Goal: Transaction & Acquisition: Purchase product/service

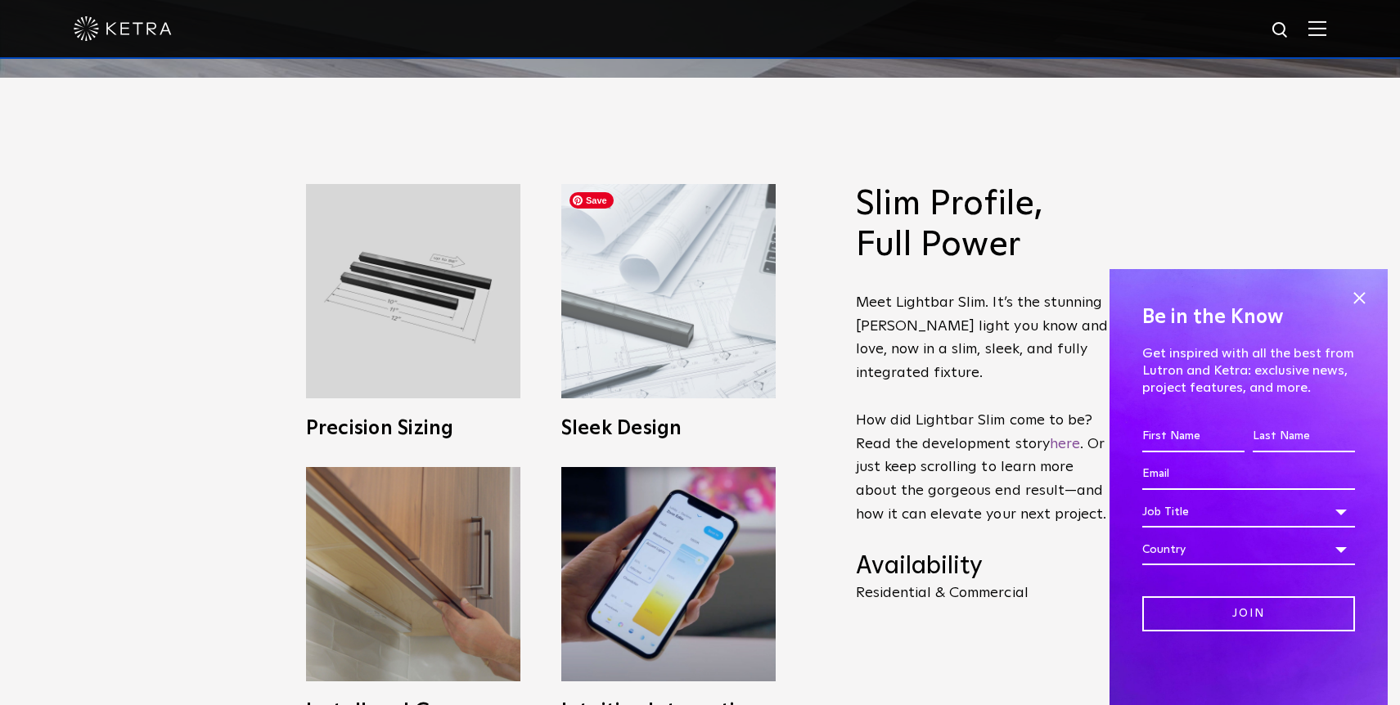
scroll to position [875, 0]
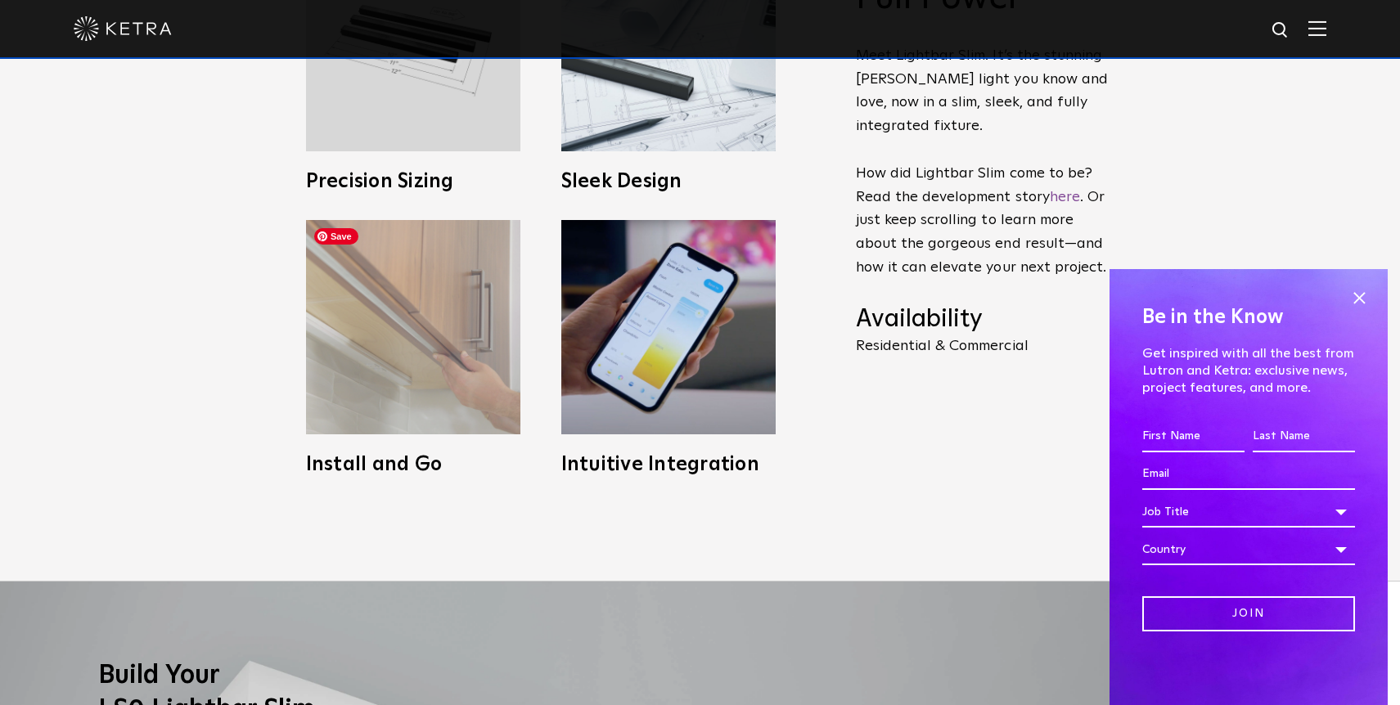
click at [397, 315] on img at bounding box center [413, 327] width 214 height 214
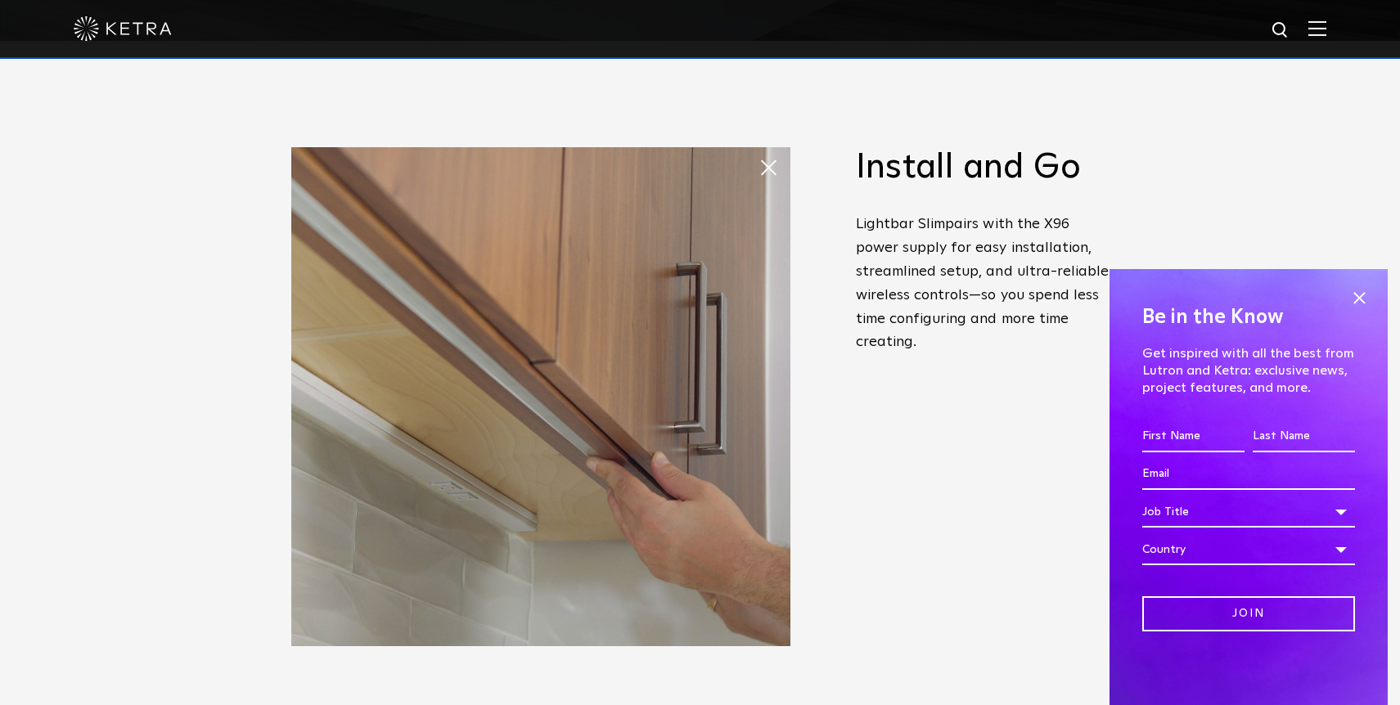
scroll to position [678, 0]
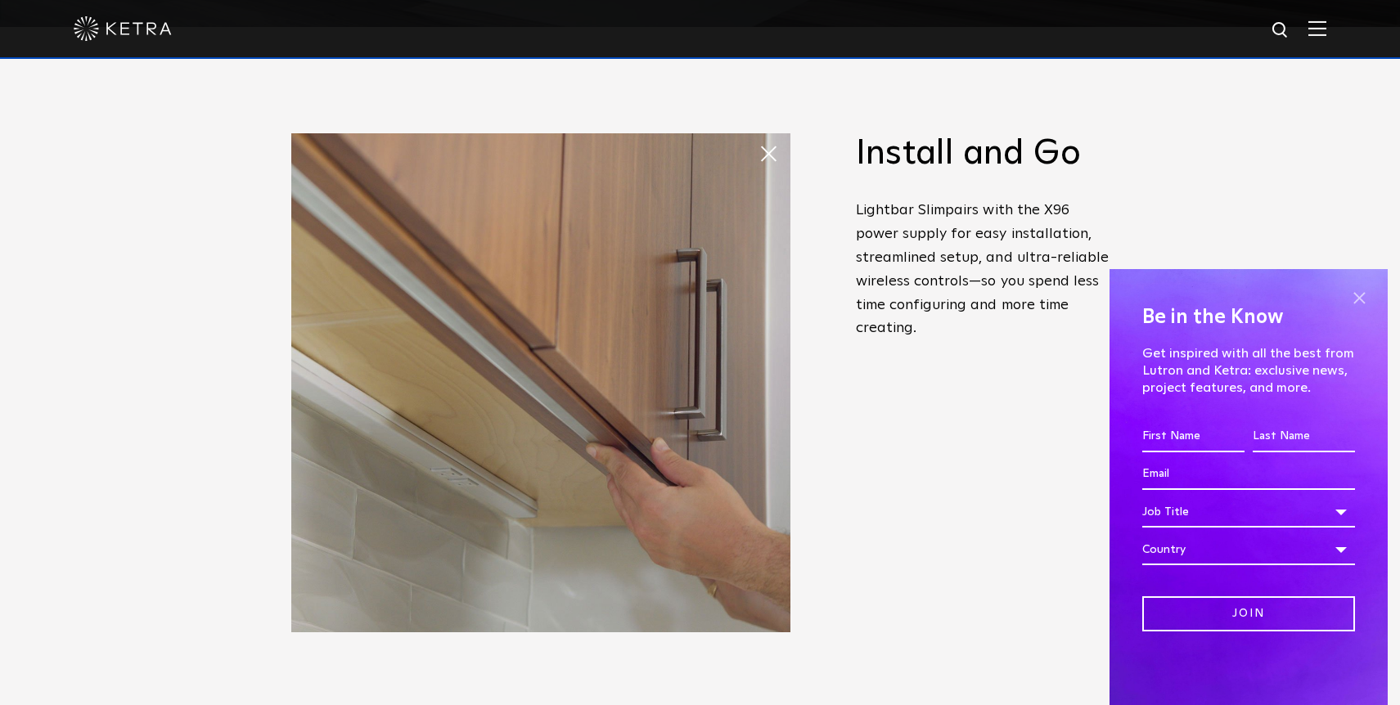
click at [1360, 300] on span at bounding box center [1359, 298] width 25 height 25
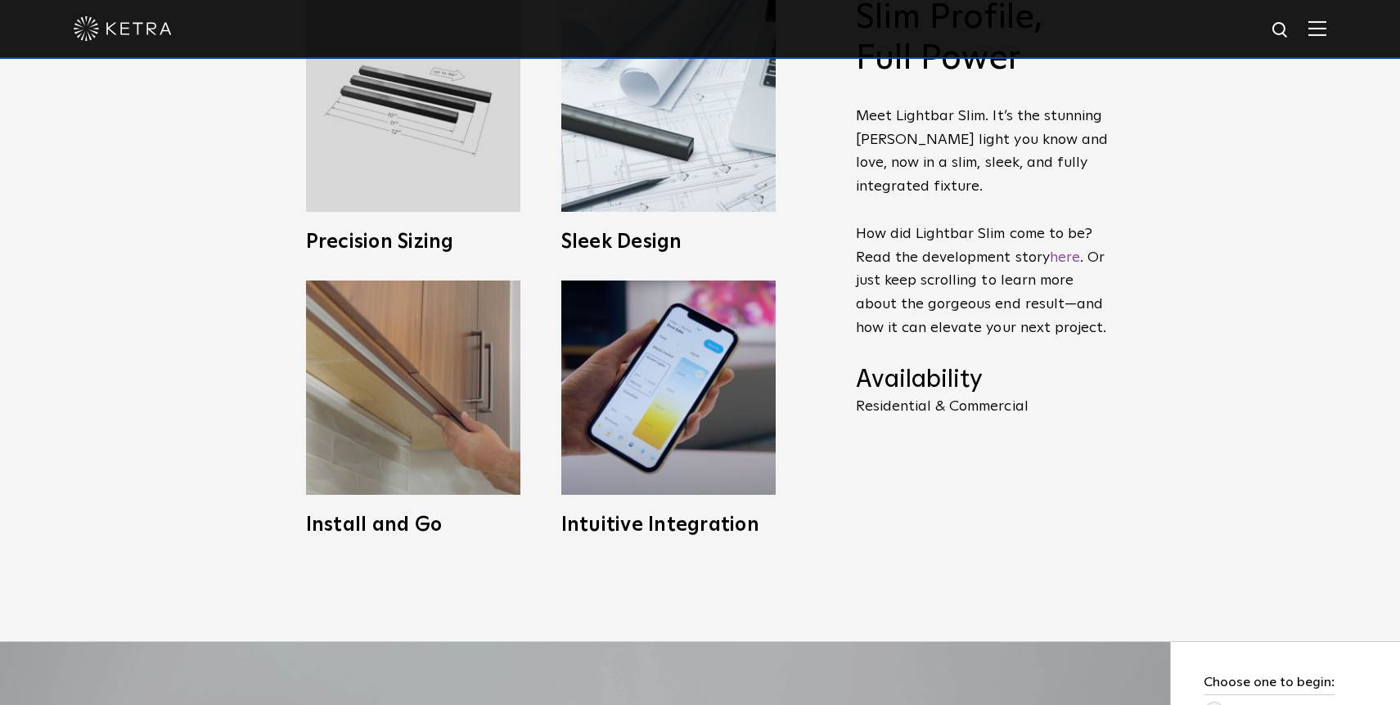
scroll to position [978, 0]
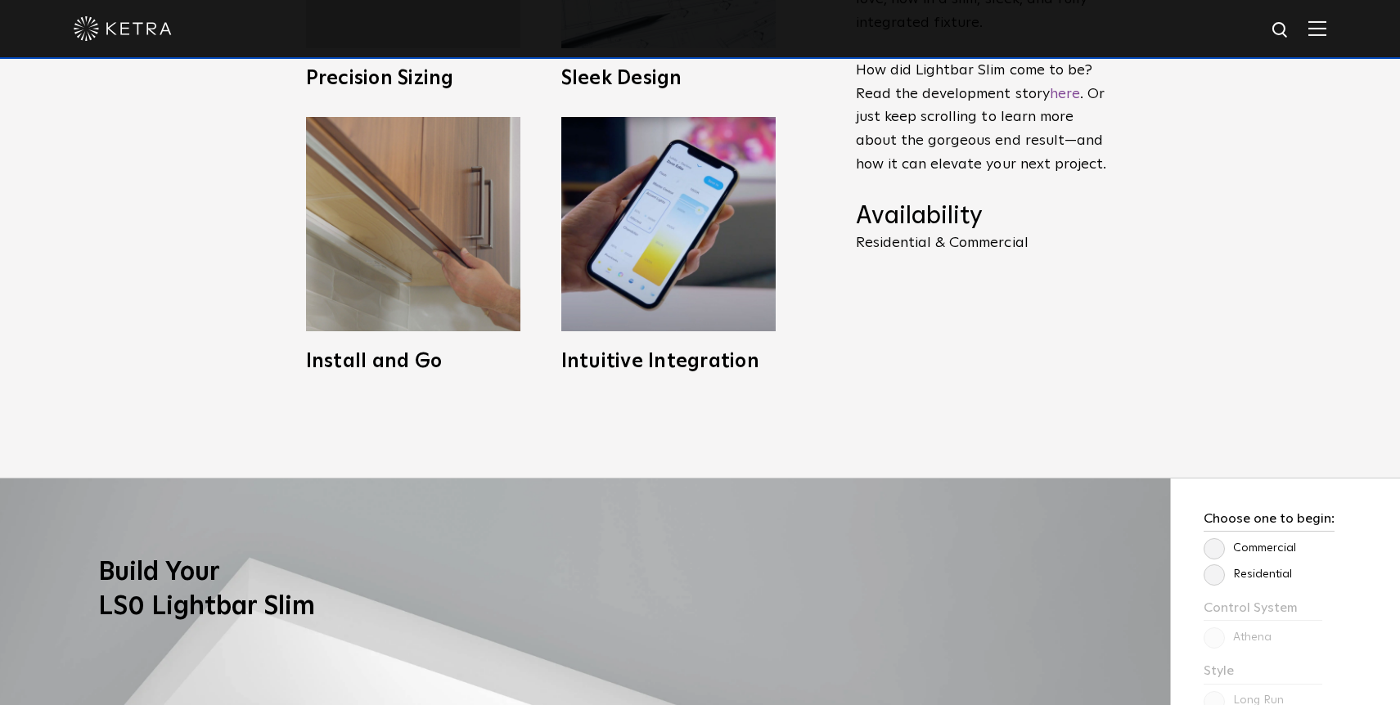
click at [1217, 576] on label "Residential" at bounding box center [1247, 575] width 88 height 14
click at [0, 0] on input "Residential" at bounding box center [0, 0] width 0 height 0
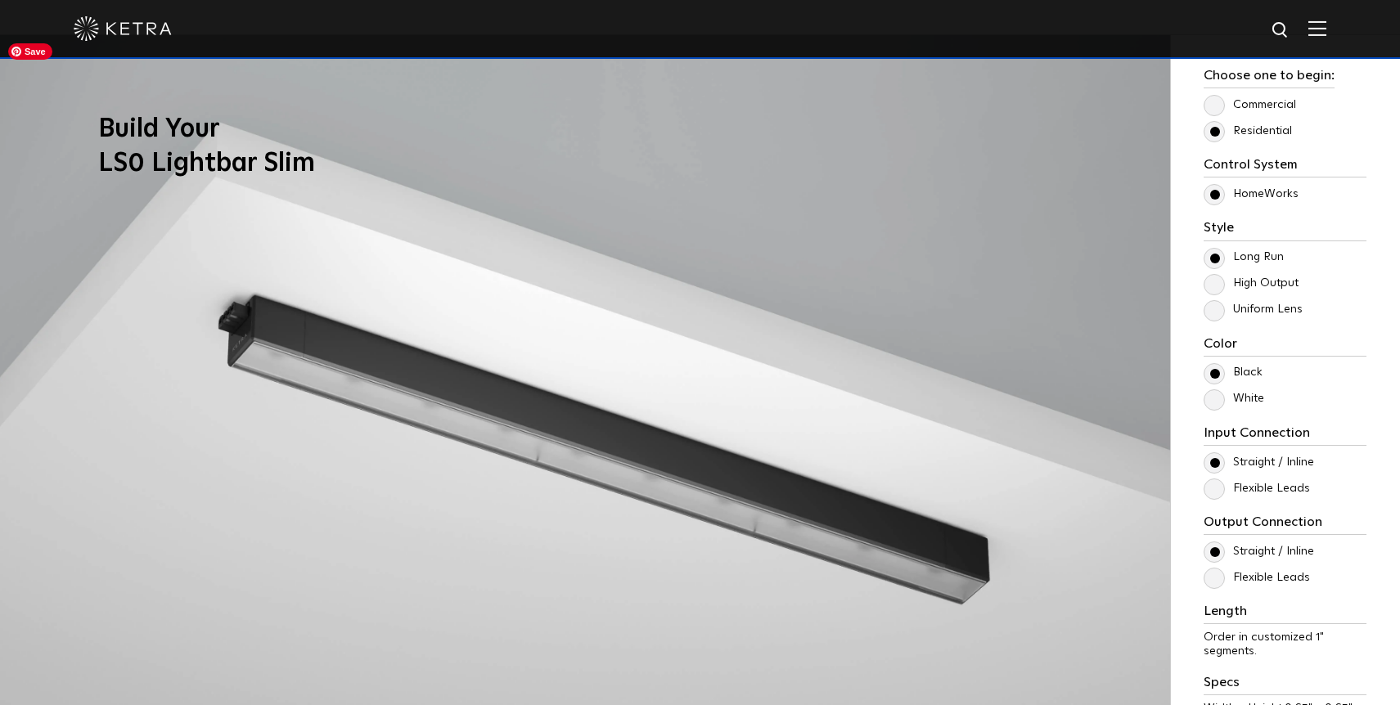
scroll to position [1411, 0]
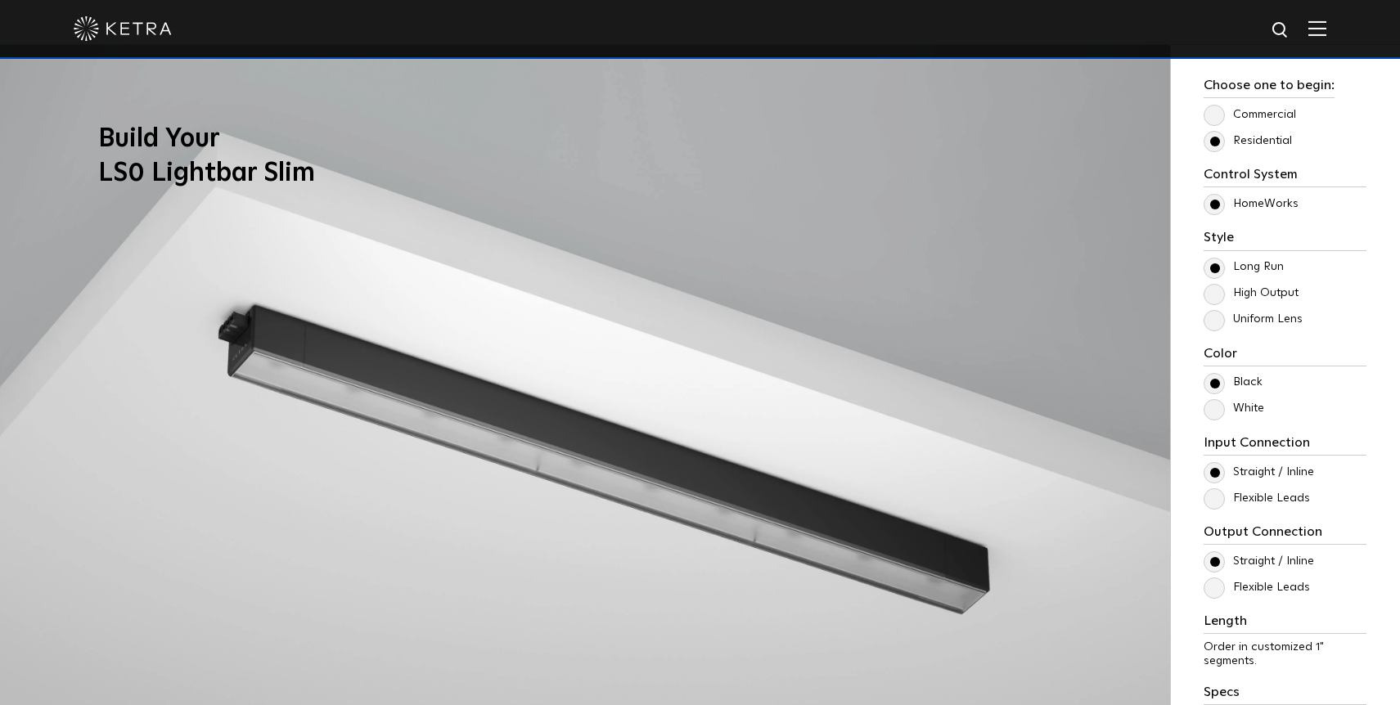
click at [1214, 410] on label "White" at bounding box center [1233, 409] width 61 height 14
click at [0, 0] on input "White" at bounding box center [0, 0] width 0 height 0
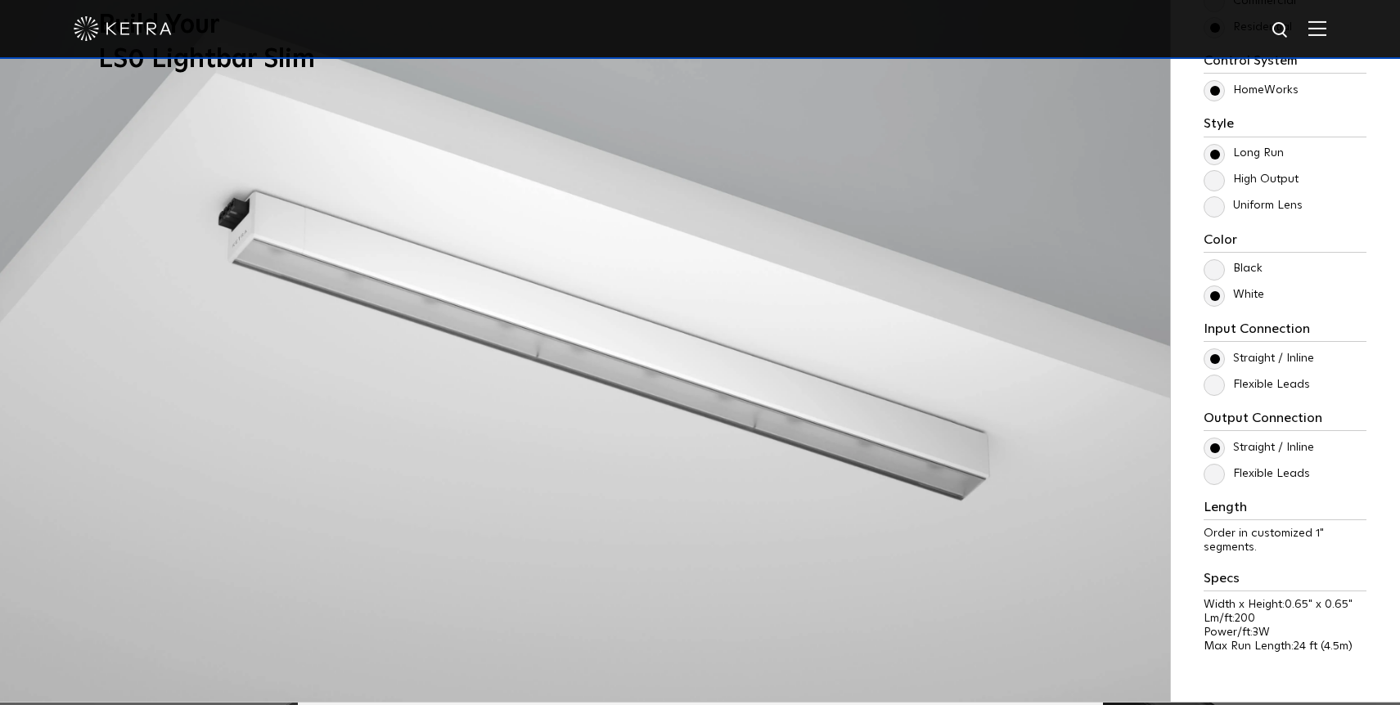
scroll to position [1527, 0]
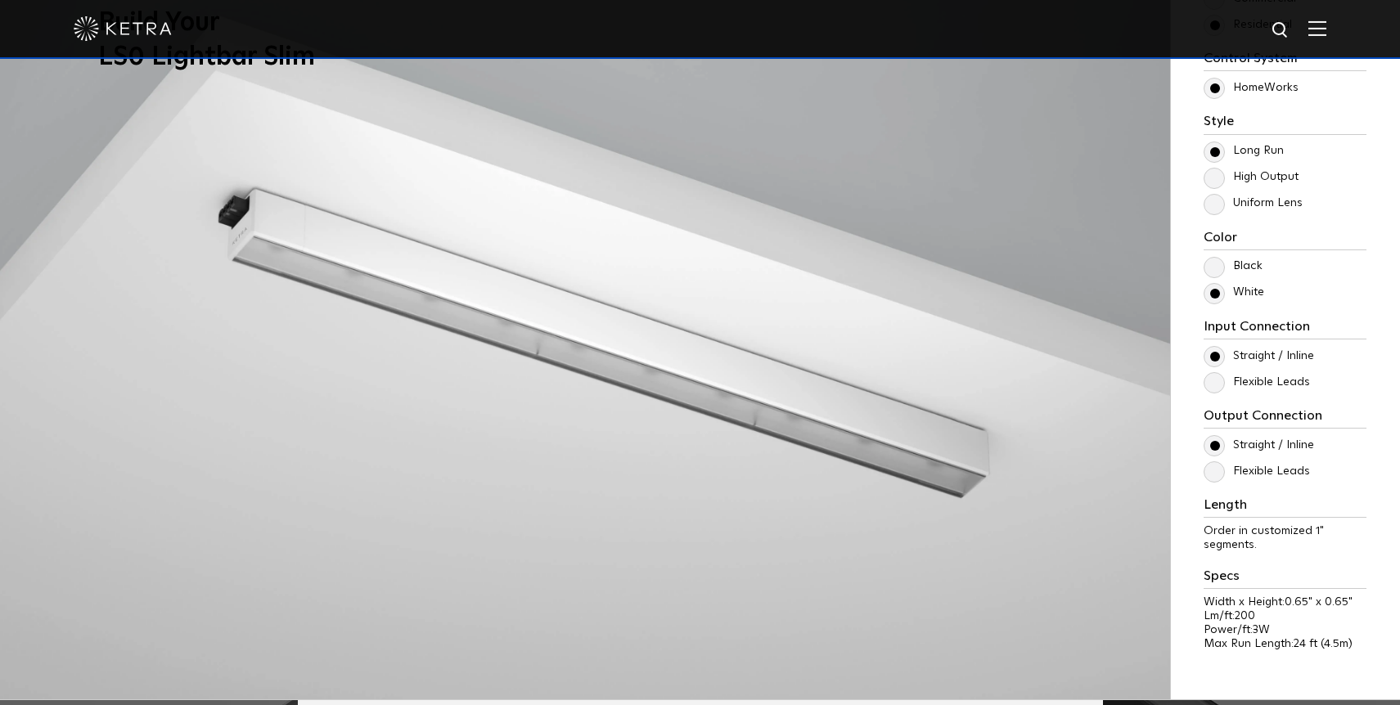
click at [1214, 384] on label "Flexible Leads" at bounding box center [1256, 383] width 106 height 14
click at [0, 0] on input "Flexible Leads" at bounding box center [0, 0] width 0 height 0
click at [1214, 357] on label "Straight / Inline" at bounding box center [1258, 356] width 110 height 14
click at [0, 0] on input "Straight / Inline" at bounding box center [0, 0] width 0 height 0
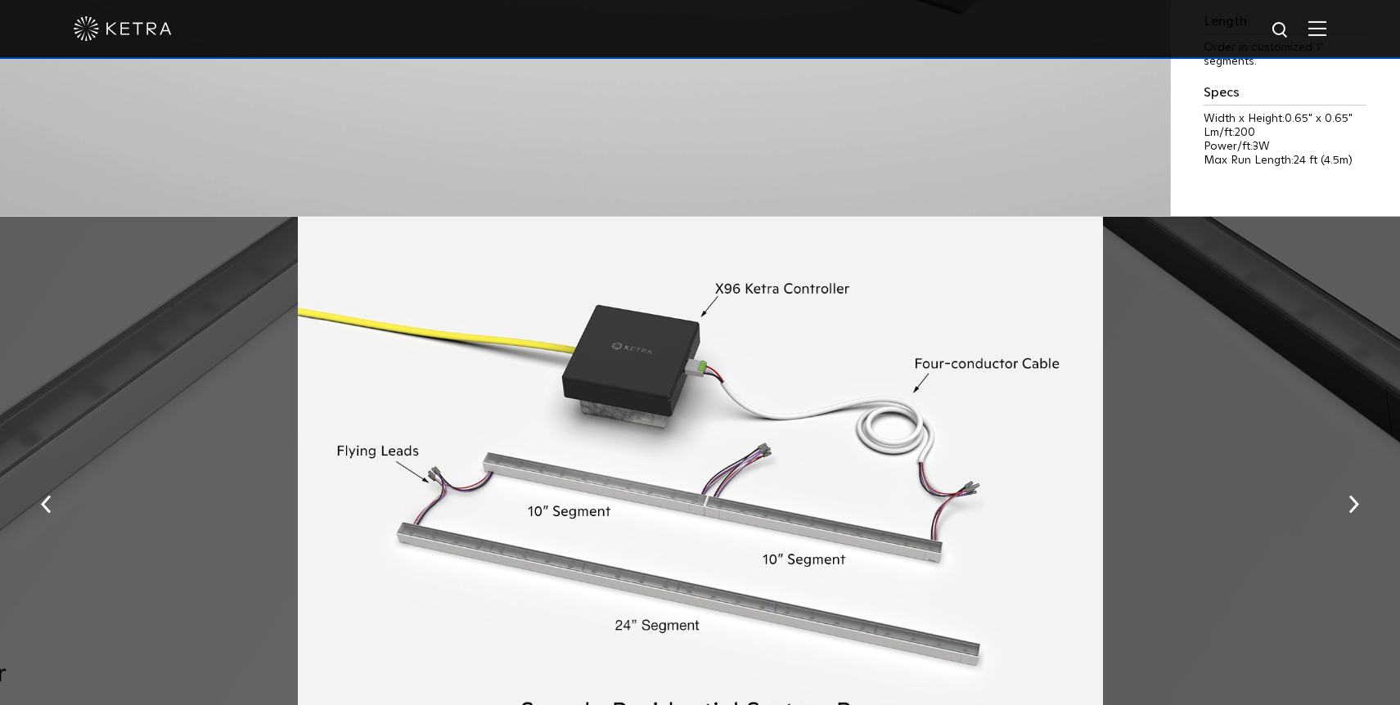
scroll to position [2068, 0]
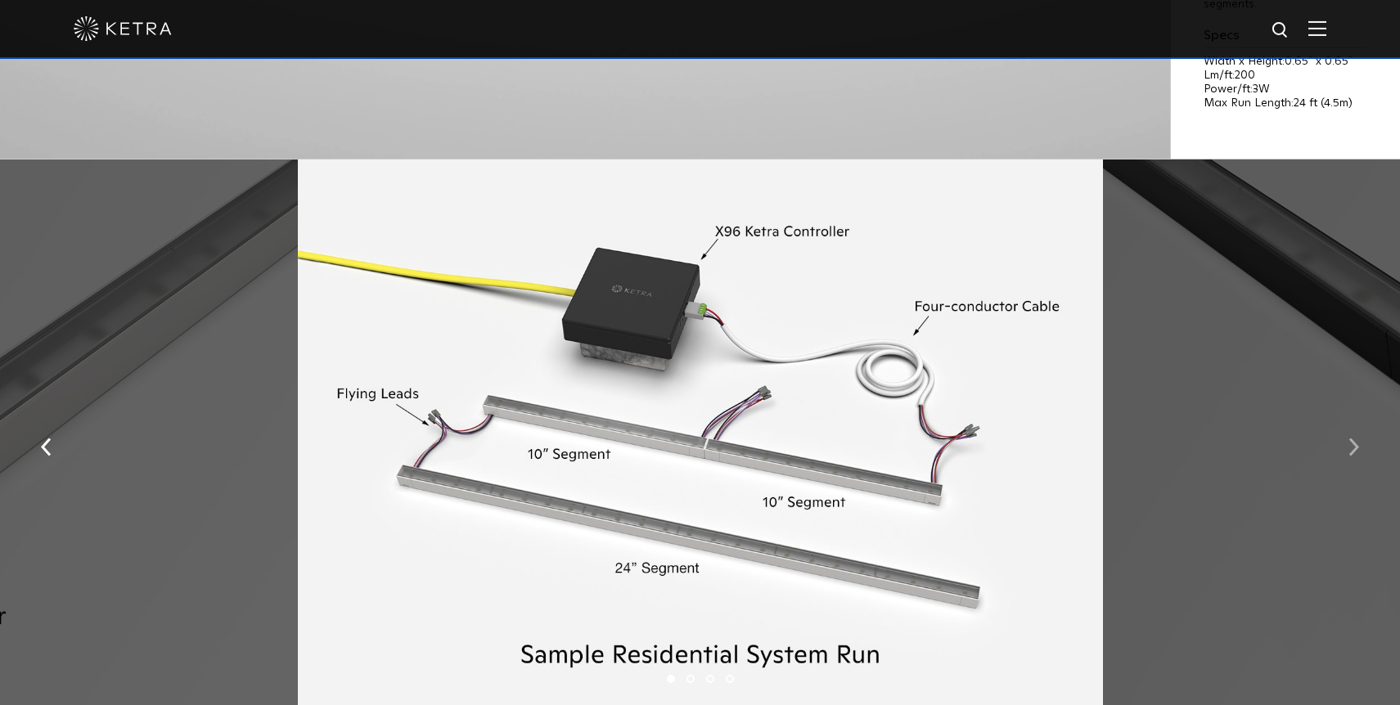
click at [1355, 446] on img "button" at bounding box center [1353, 448] width 11 height 18
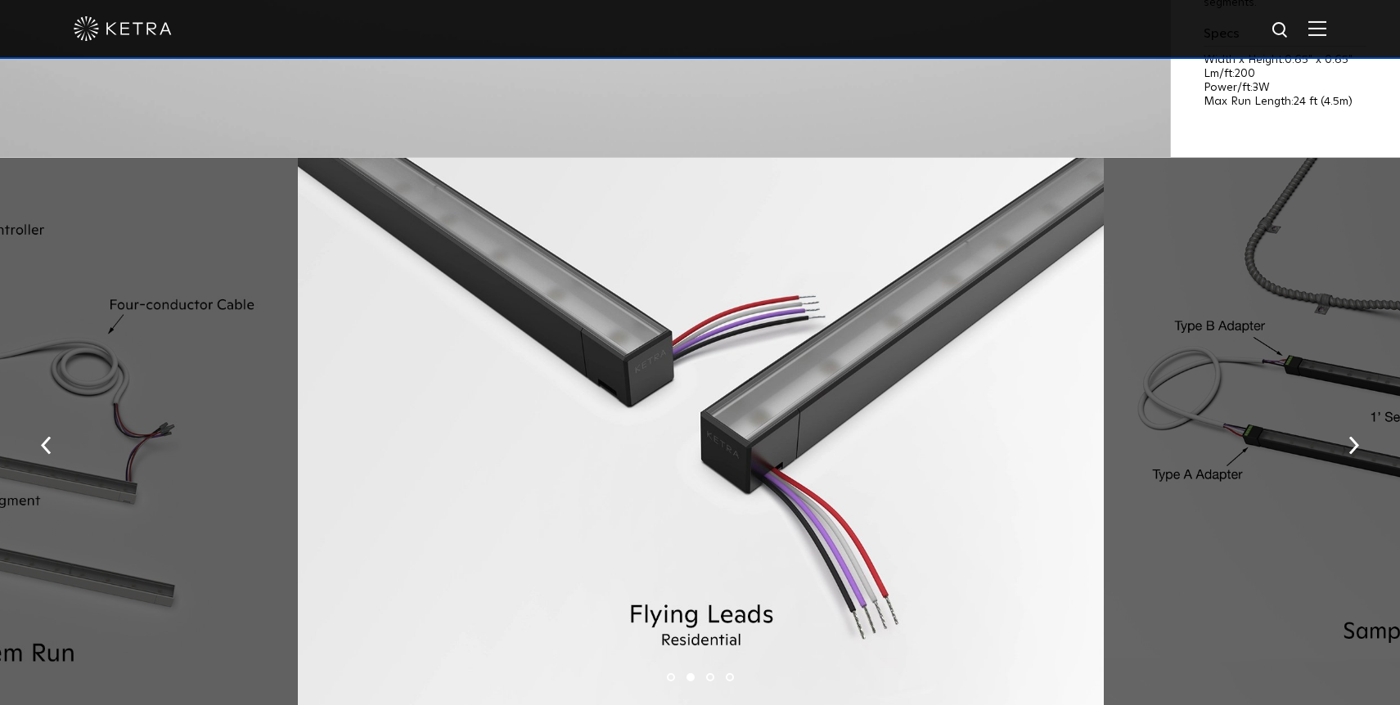
scroll to position [2072, 0]
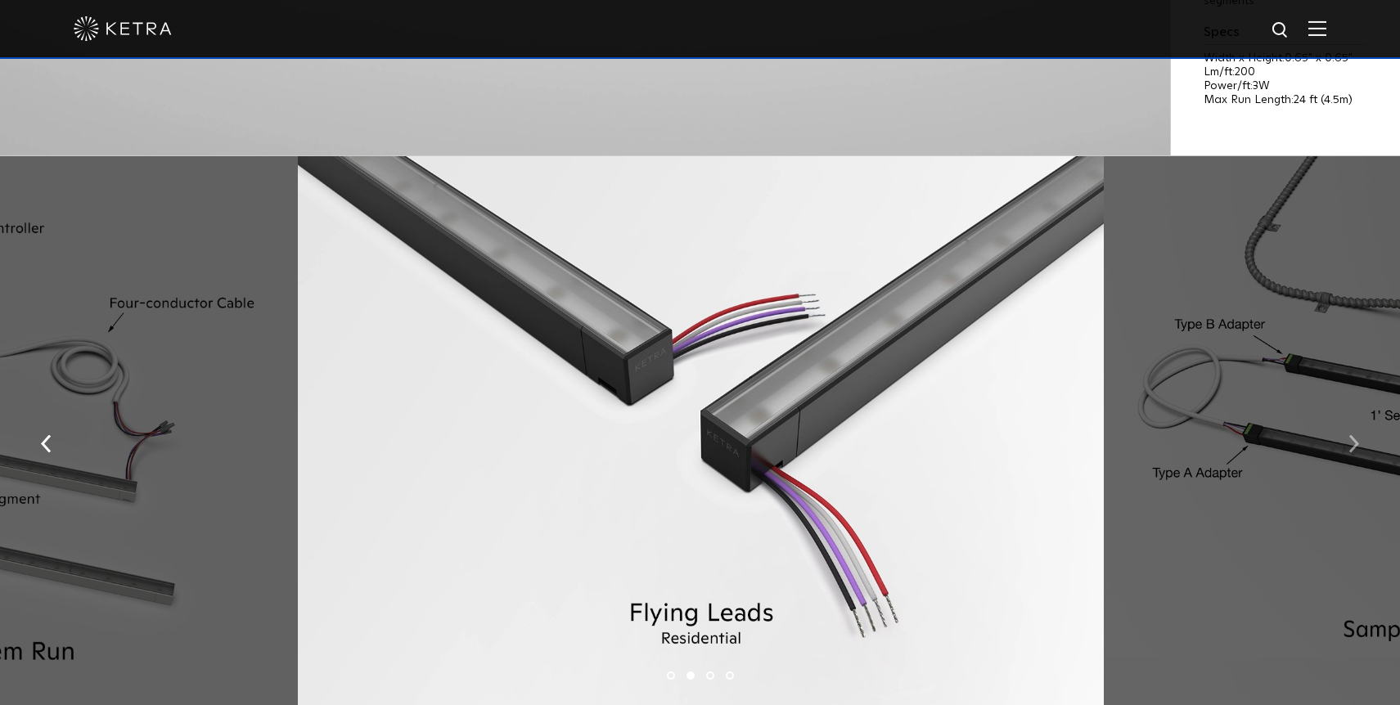
click at [1356, 443] on img "button" at bounding box center [1353, 444] width 11 height 18
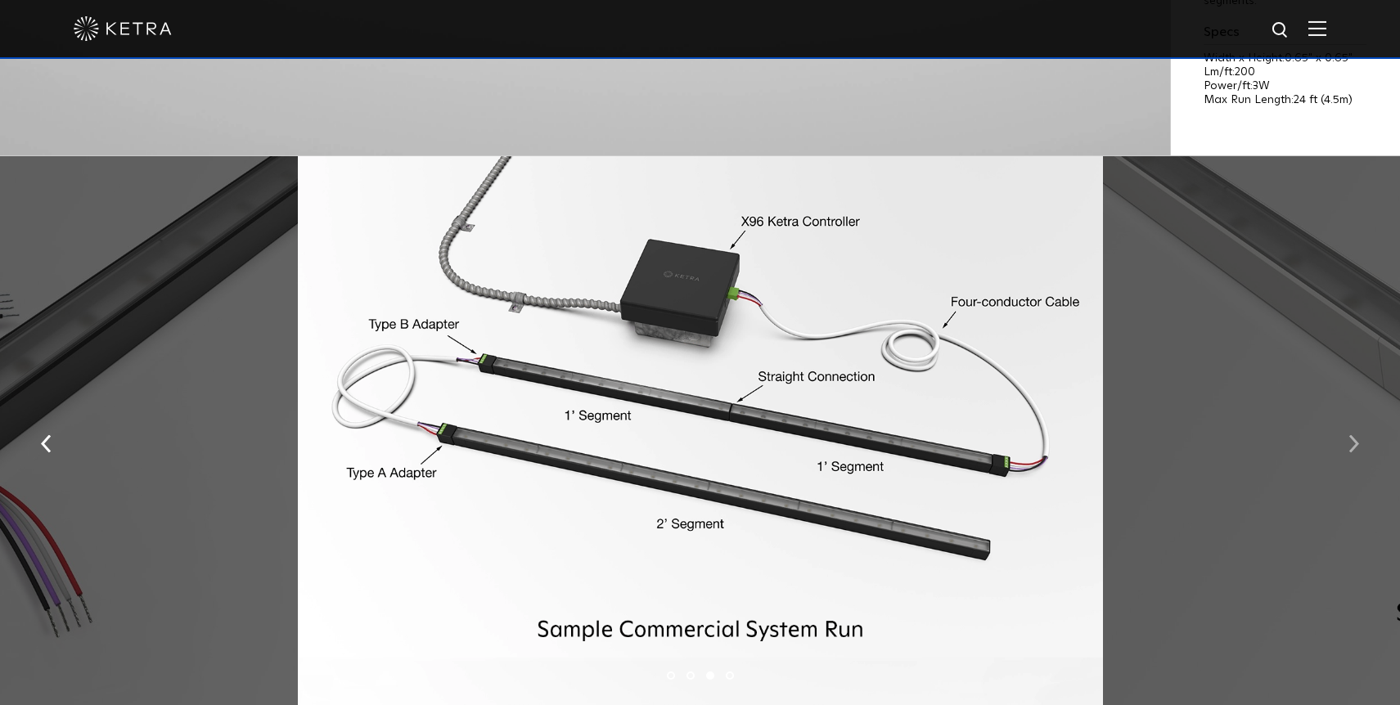
click at [1356, 443] on img "button" at bounding box center [1353, 444] width 11 height 18
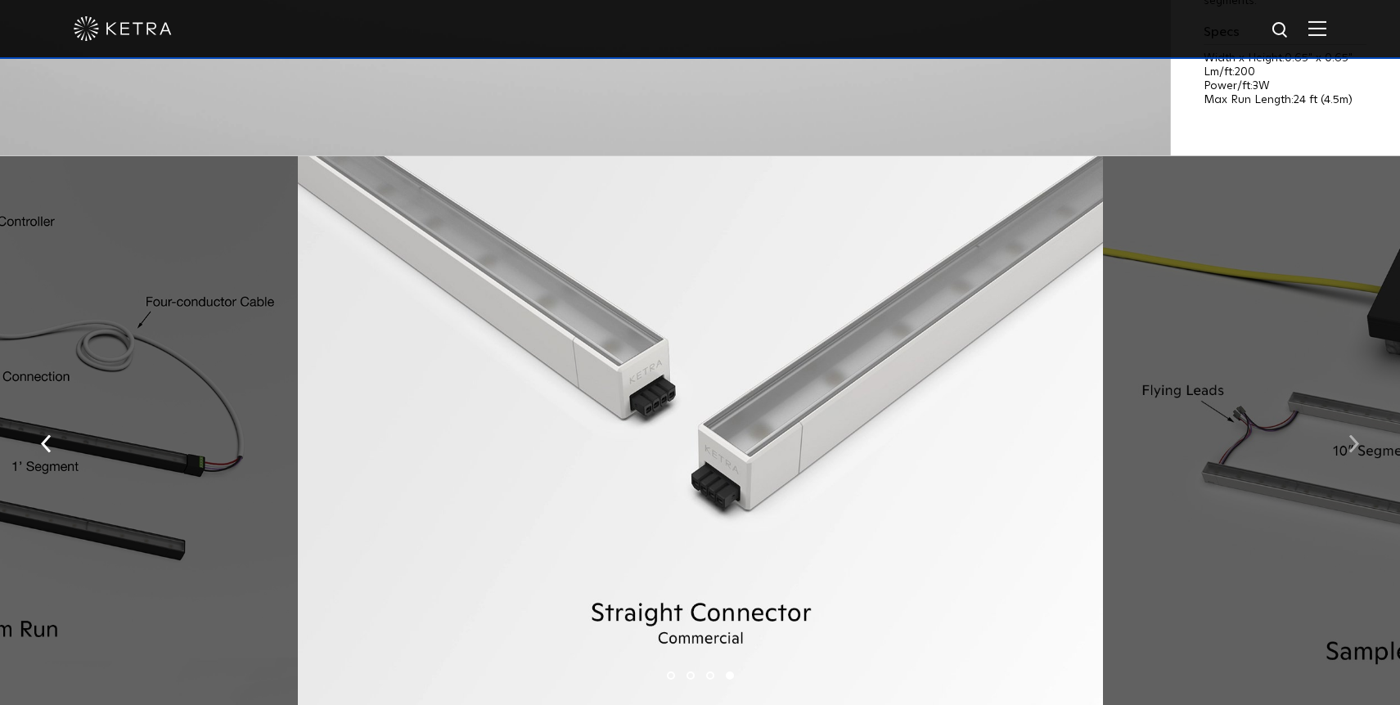
click at [1356, 443] on img "button" at bounding box center [1353, 444] width 11 height 18
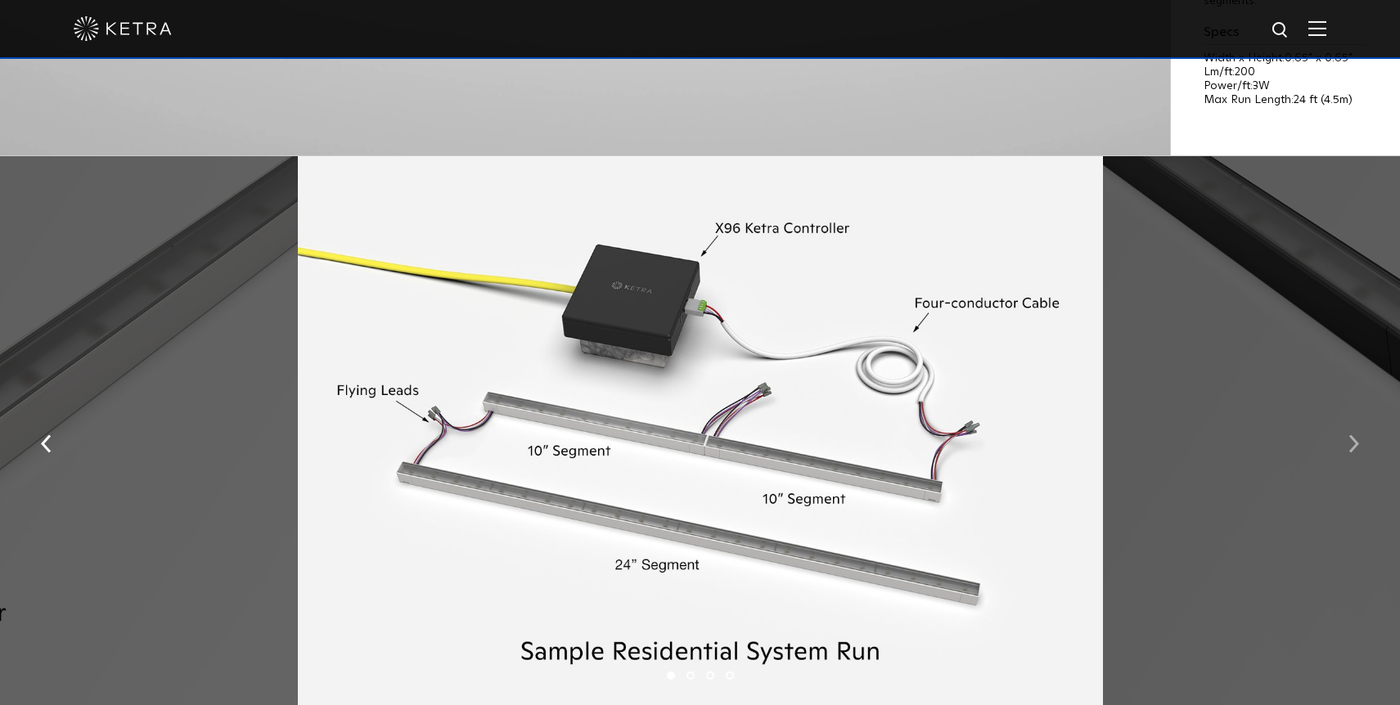
click at [1356, 443] on img "button" at bounding box center [1353, 444] width 11 height 18
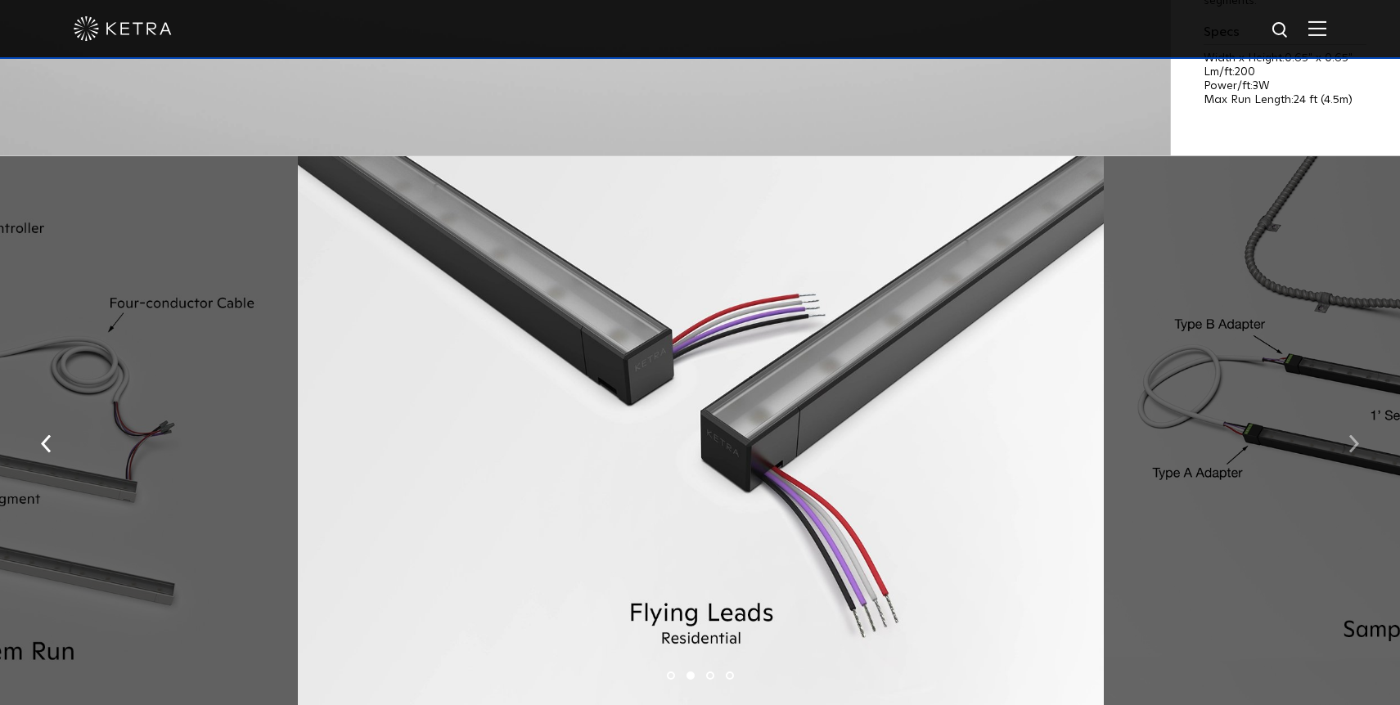
click at [1356, 443] on img "button" at bounding box center [1353, 444] width 11 height 18
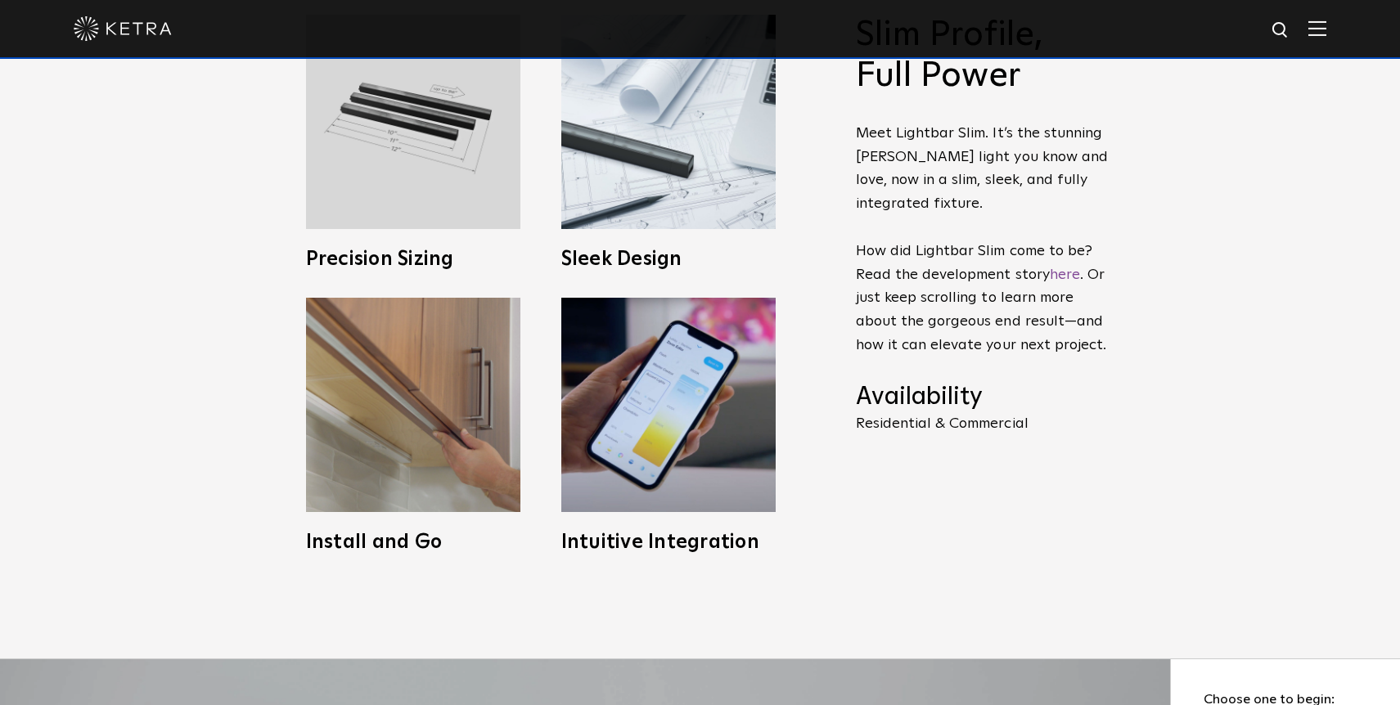
scroll to position [891, 0]
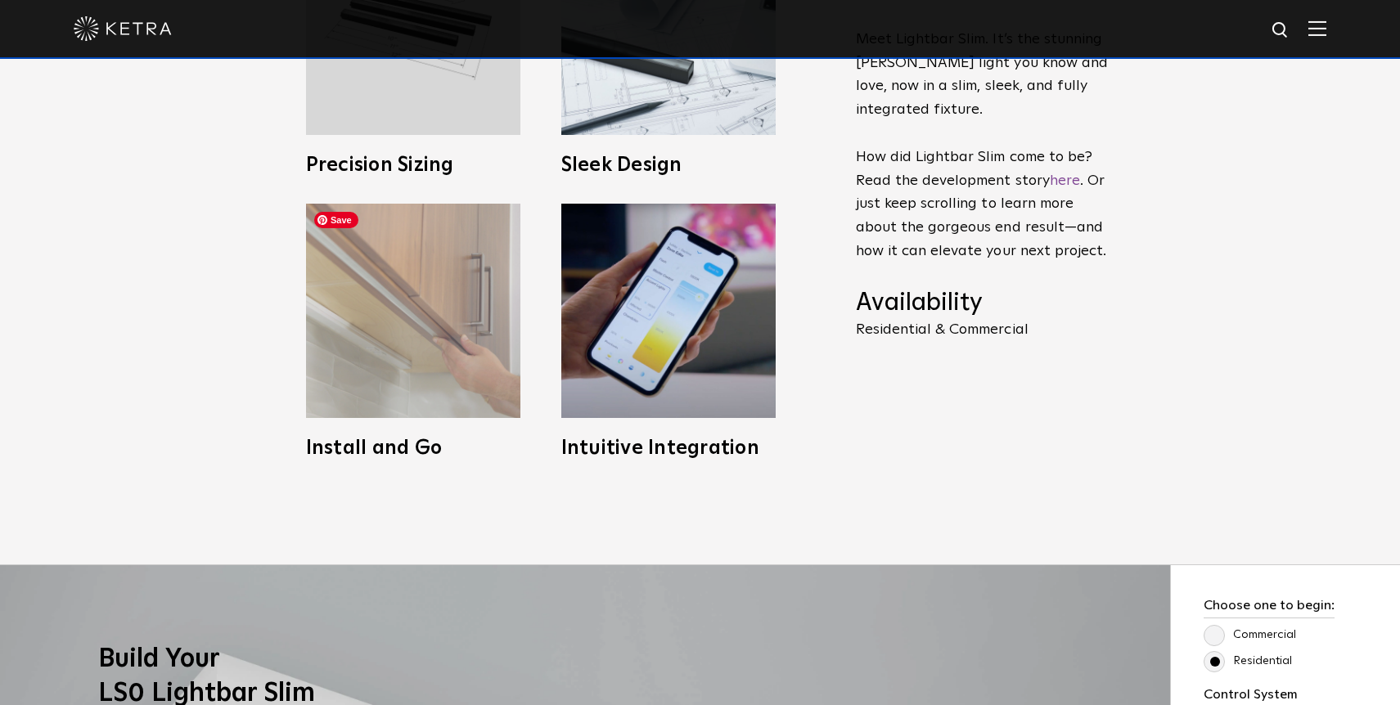
click at [398, 292] on img at bounding box center [413, 311] width 214 height 214
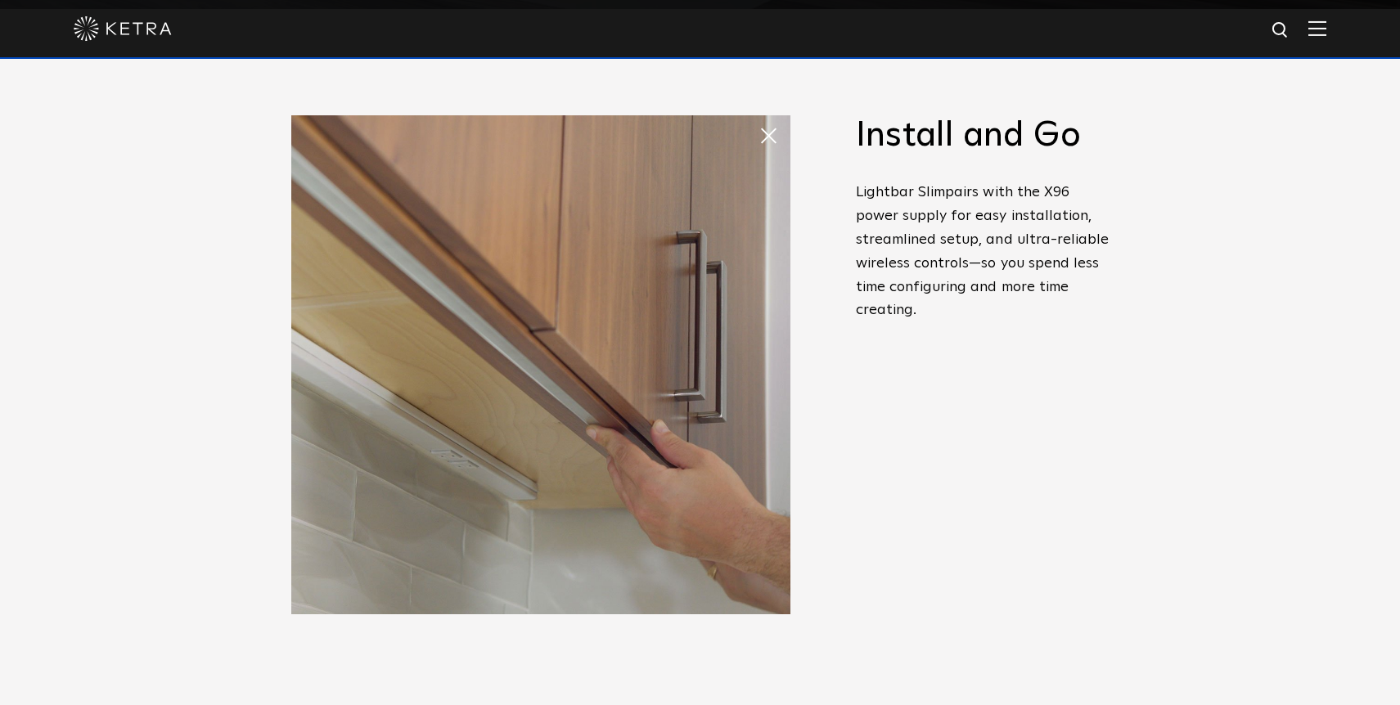
scroll to position [689, 0]
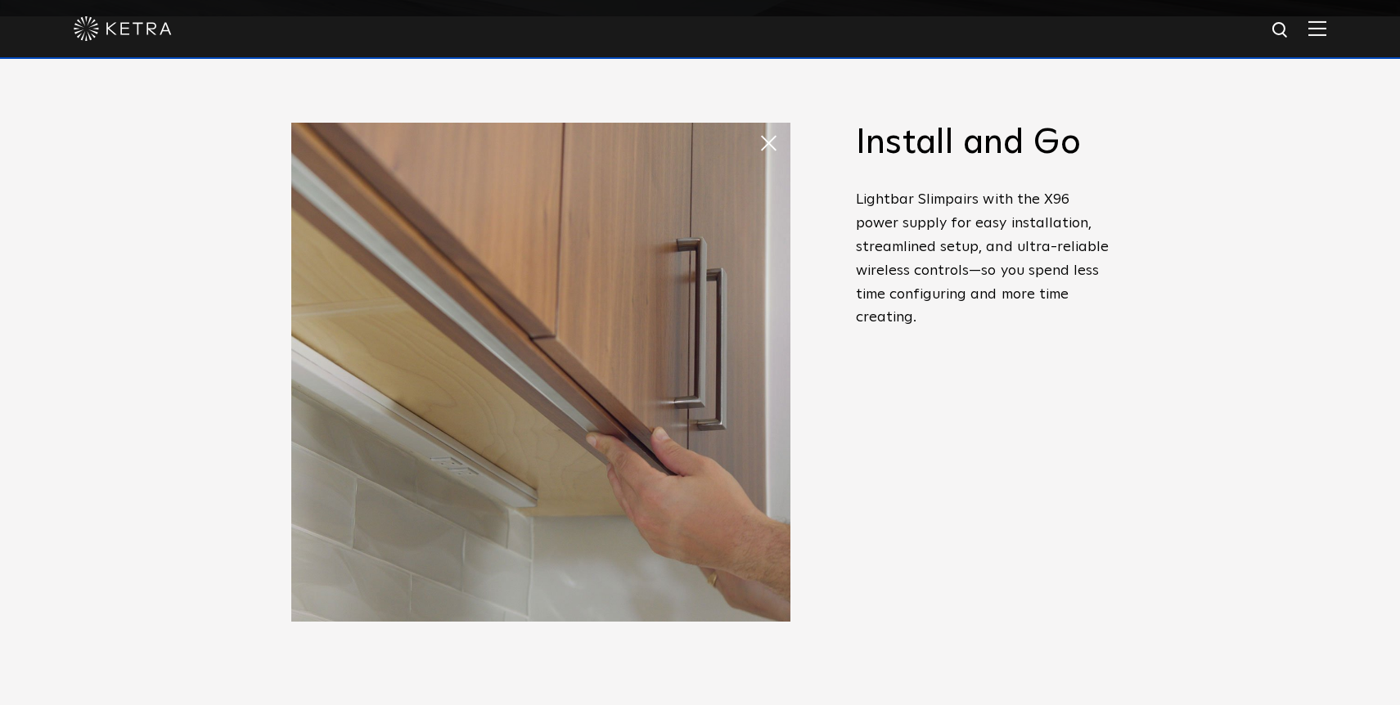
click at [767, 141] on span at bounding box center [774, 143] width 33 height 33
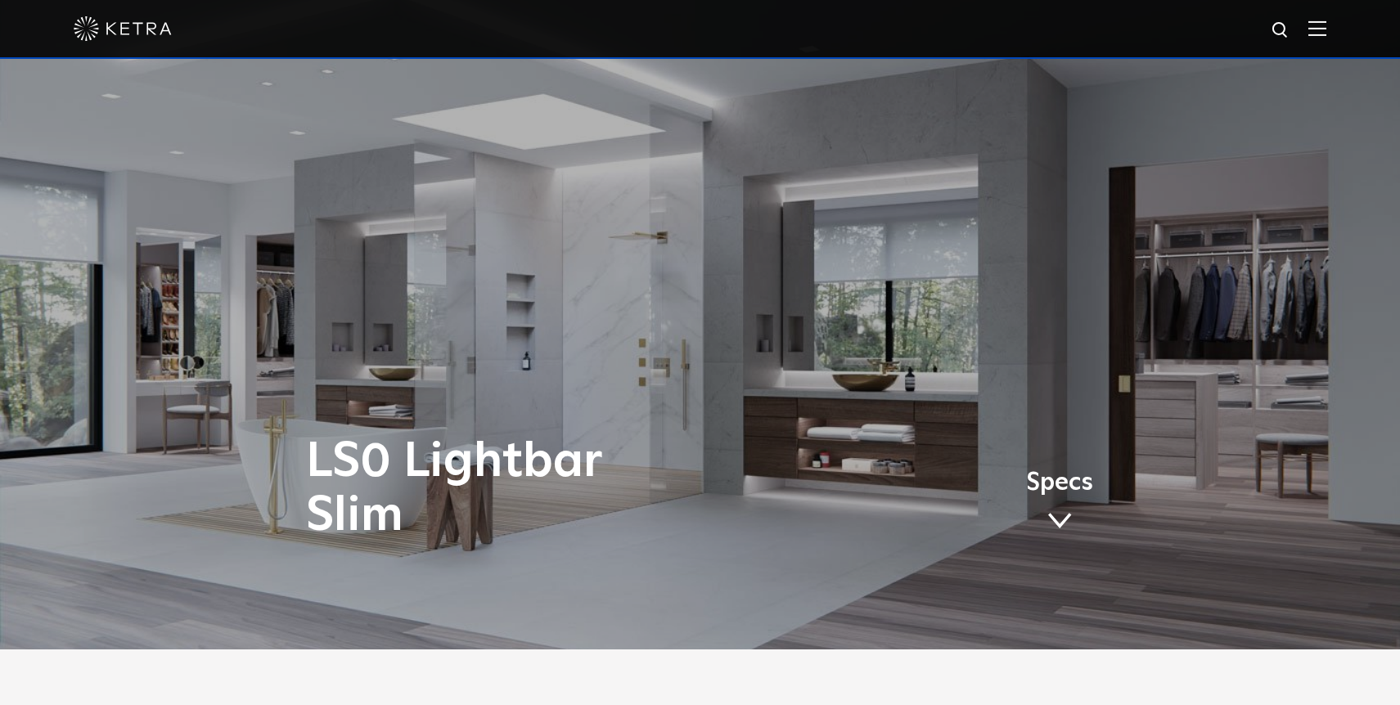
scroll to position [0, 0]
